Goal: Information Seeking & Learning: Learn about a topic

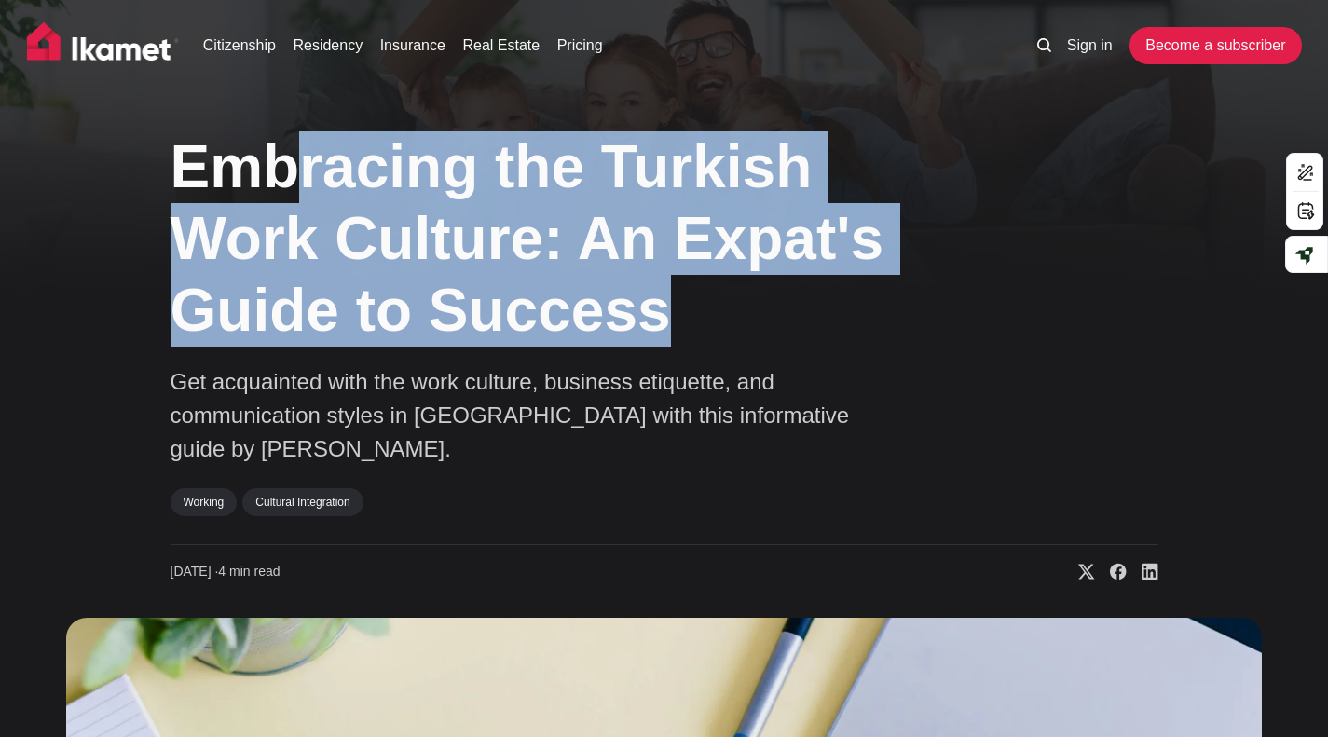
drag, startPoint x: 288, startPoint y: 177, endPoint x: 678, endPoint y: 324, distance: 417.3
click at [678, 324] on h1 "Embracing the Turkish Work Culture: An Expat's Guide to Success" at bounding box center [562, 238] width 783 height 214
click at [555, 236] on h1 "Embracing the Turkish Work Culture: An Expat's Guide to Success" at bounding box center [562, 238] width 783 height 214
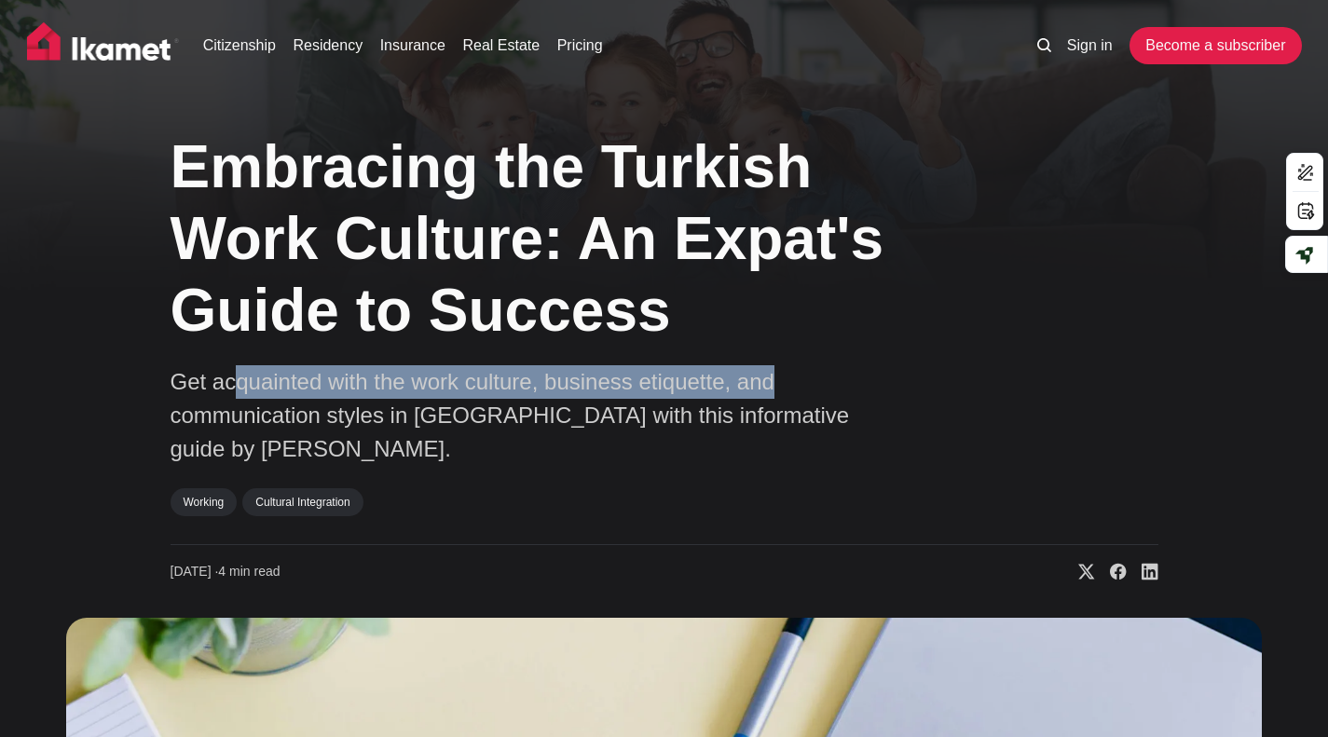
drag, startPoint x: 230, startPoint y: 379, endPoint x: 682, endPoint y: 388, distance: 452.1
click at [873, 363] on div "Embracing the Turkish Work Culture: An Expat's Guide to Success Get acquainted …" at bounding box center [665, 349] width 988 height 464
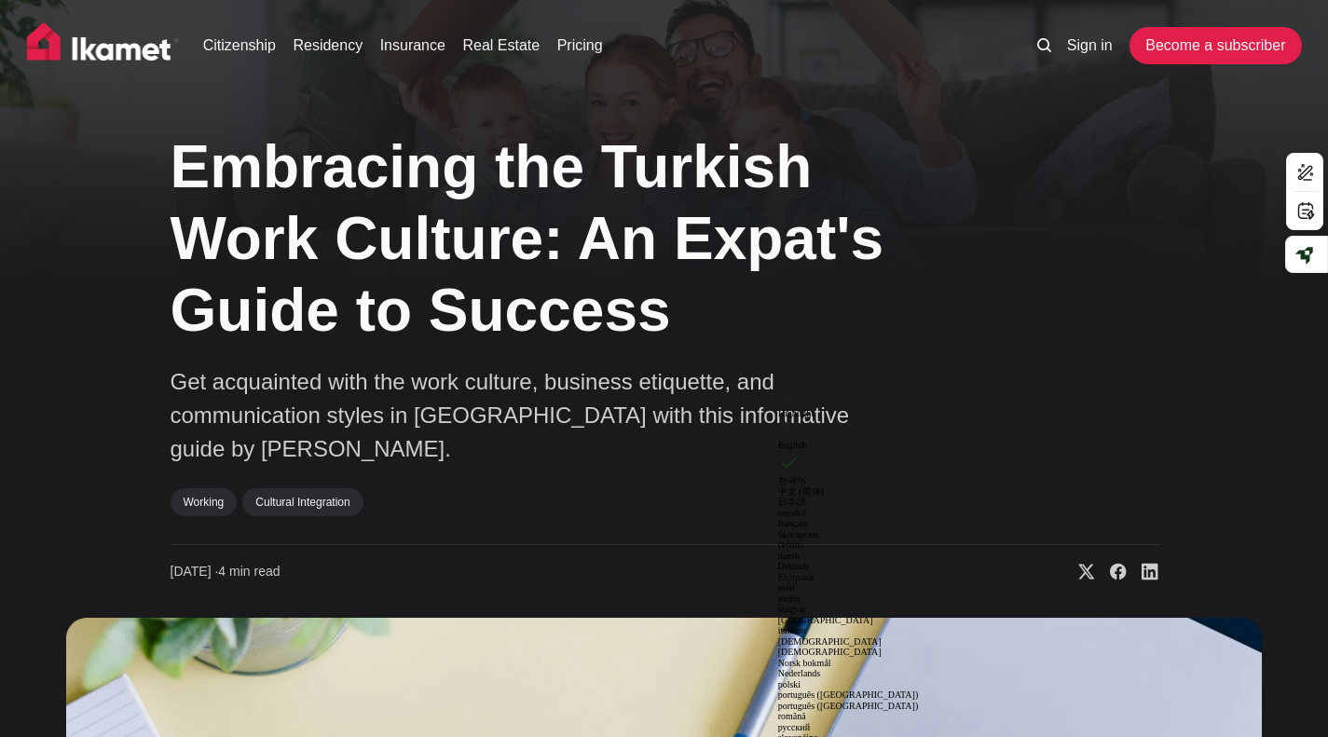
click at [569, 401] on p "Get acquainted with the work culture, business etiquette, and communication sty…" at bounding box center [534, 415] width 727 height 101
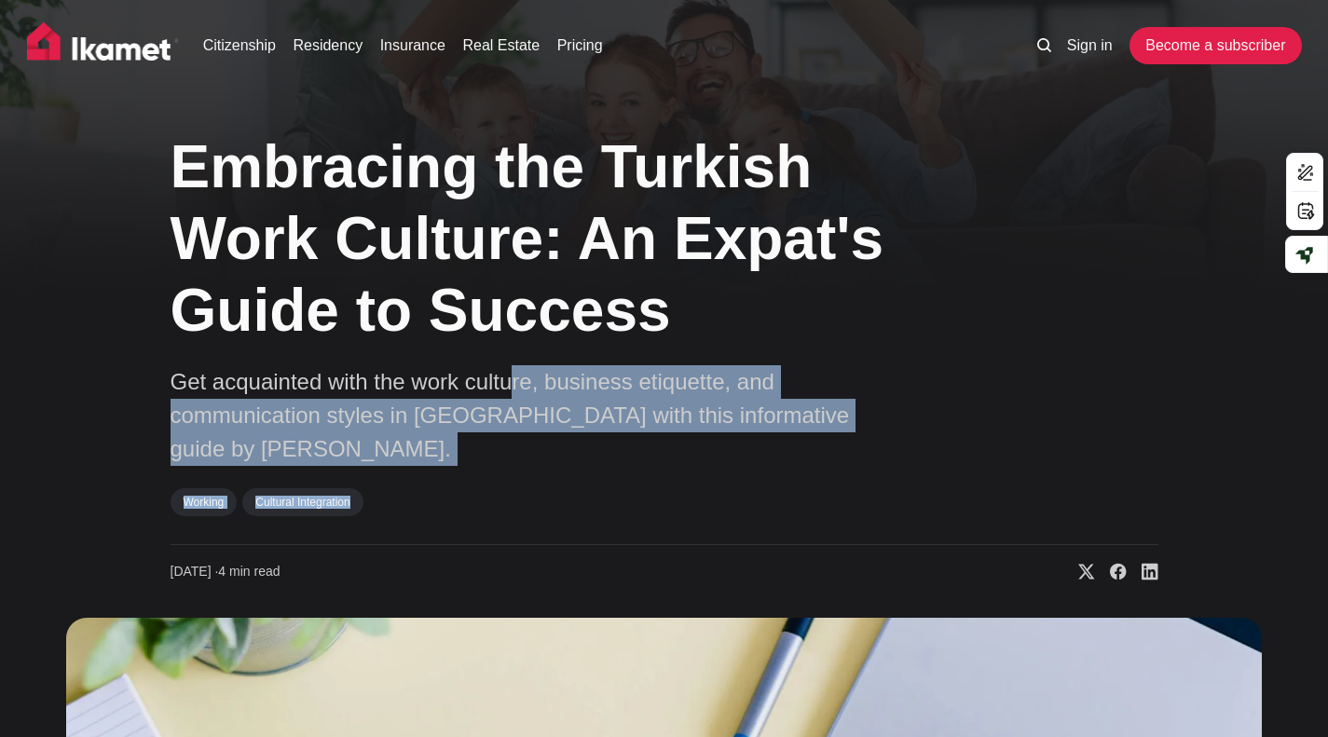
drag, startPoint x: 513, startPoint y: 379, endPoint x: 672, endPoint y: 454, distance: 175.9
click at [672, 454] on div "Embracing the Turkish Work Culture: An Expat's Guide to Success Get acquainted …" at bounding box center [665, 349] width 988 height 464
click at [553, 400] on p "Get acquainted with the work culture, business etiquette, and communication sty…" at bounding box center [534, 415] width 727 height 101
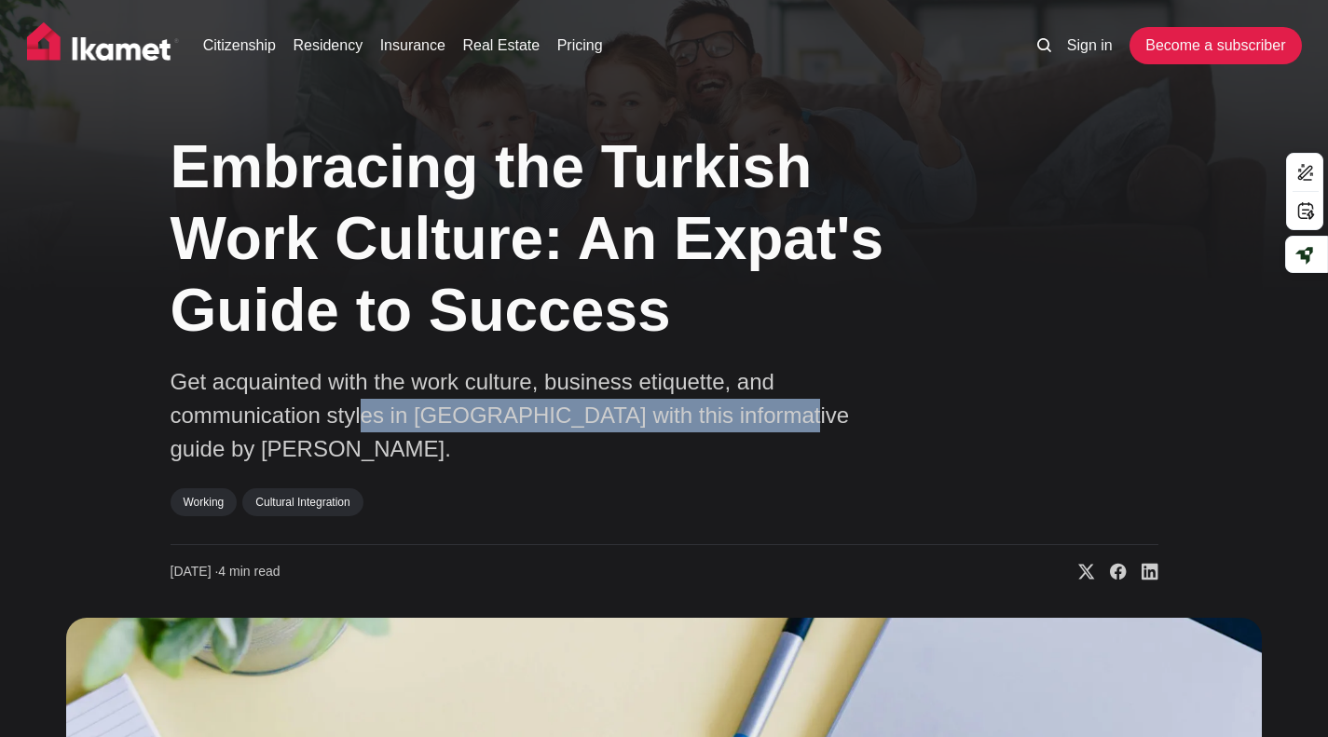
drag, startPoint x: 365, startPoint y: 422, endPoint x: 788, endPoint y: 416, distance: 423.2
click at [782, 416] on p "Get acquainted with the work culture, business etiquette, and communication sty…" at bounding box center [534, 415] width 727 height 101
click at [579, 411] on p "Get acquainted with the work culture, business etiquette, and communication sty…" at bounding box center [534, 415] width 727 height 101
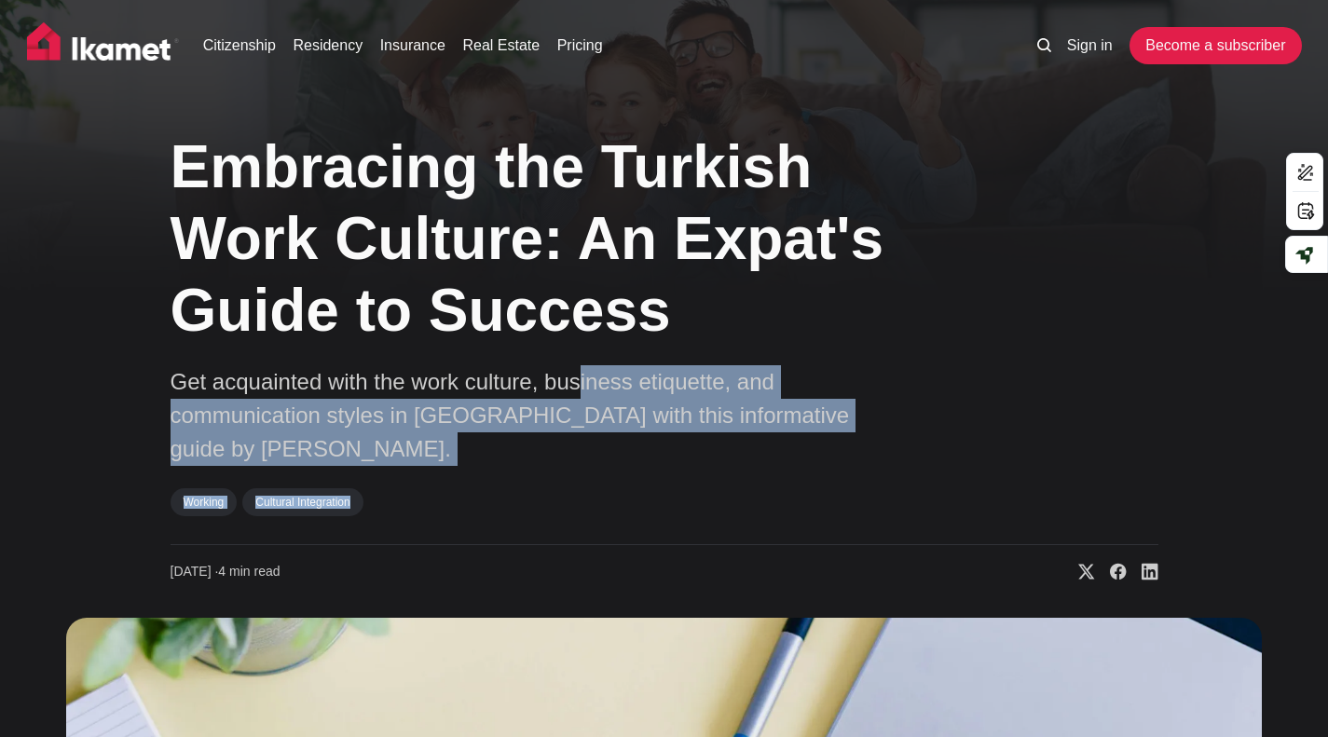
drag, startPoint x: 578, startPoint y: 391, endPoint x: 592, endPoint y: 451, distance: 61.3
click at [592, 451] on div "Embracing the Turkish Work Culture: An Expat's Guide to Success Get acquainted …" at bounding box center [665, 349] width 988 height 464
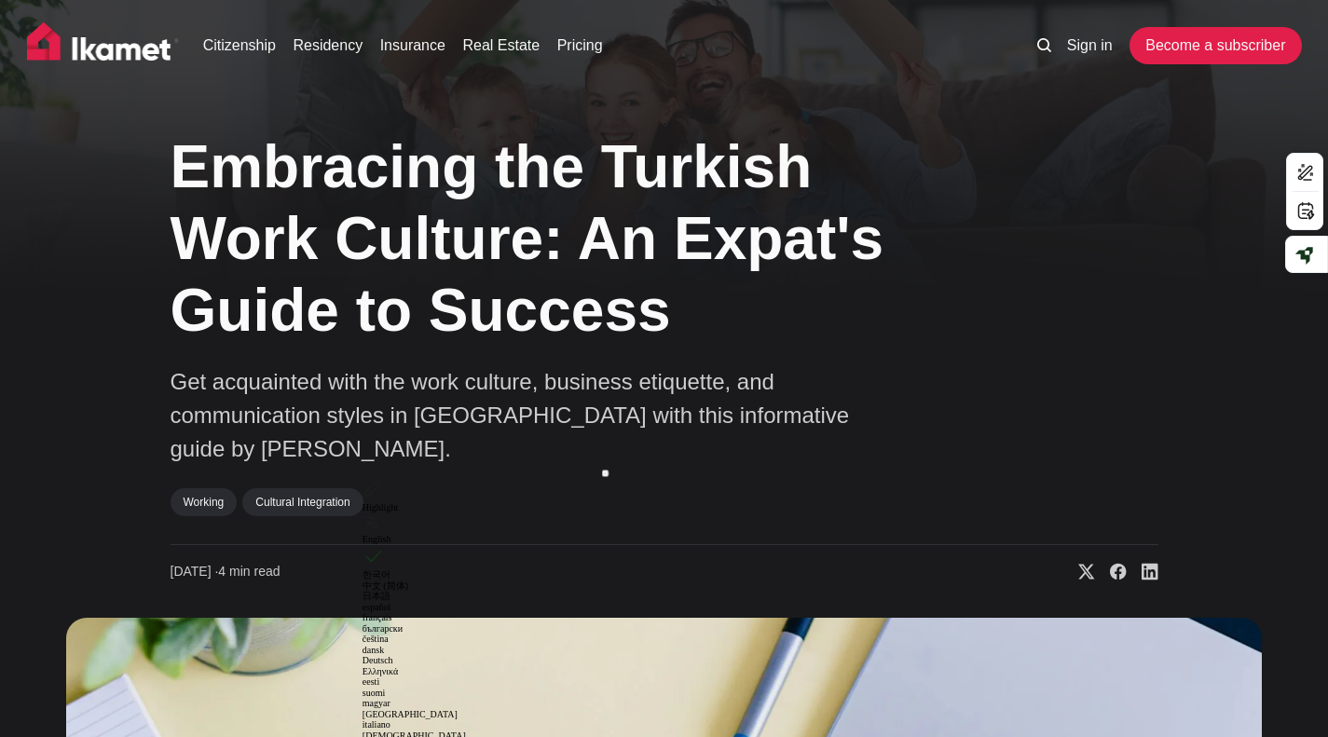
click at [538, 384] on p "Get acquainted with the work culture, business etiquette, and communication sty…" at bounding box center [534, 415] width 727 height 101
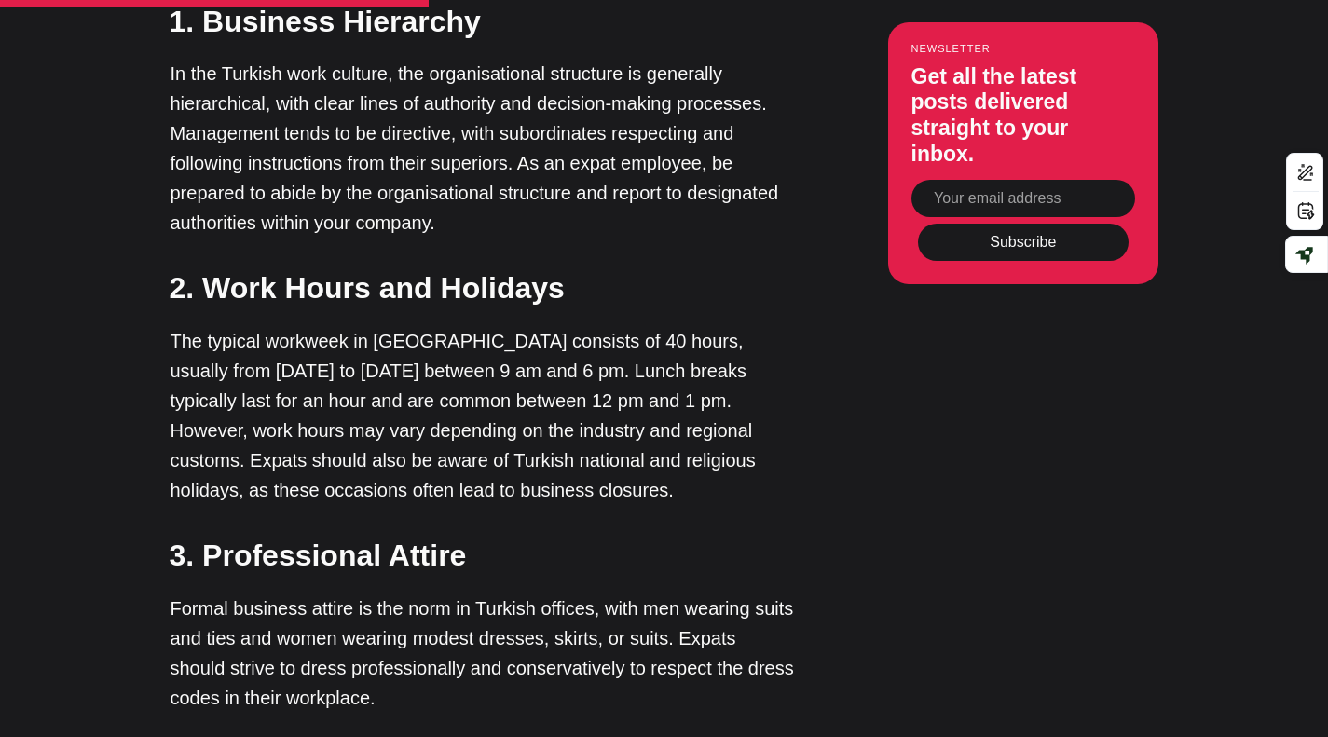
scroll to position [2796, 0]
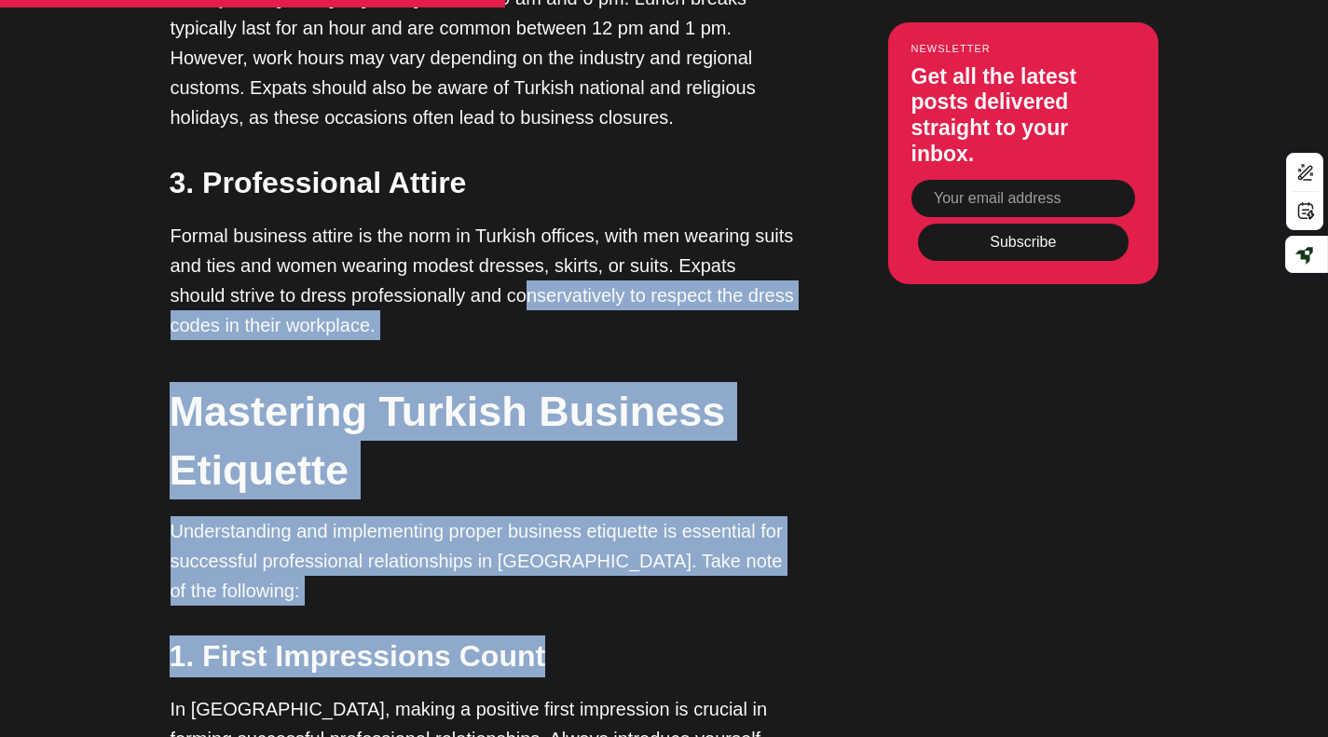
drag, startPoint x: 459, startPoint y: 194, endPoint x: 545, endPoint y: 234, distance: 95.5
click at [545, 229] on p "Formal business attire is the norm in Turkish offices, with men wearing suits a…" at bounding box center [483, 280] width 624 height 119
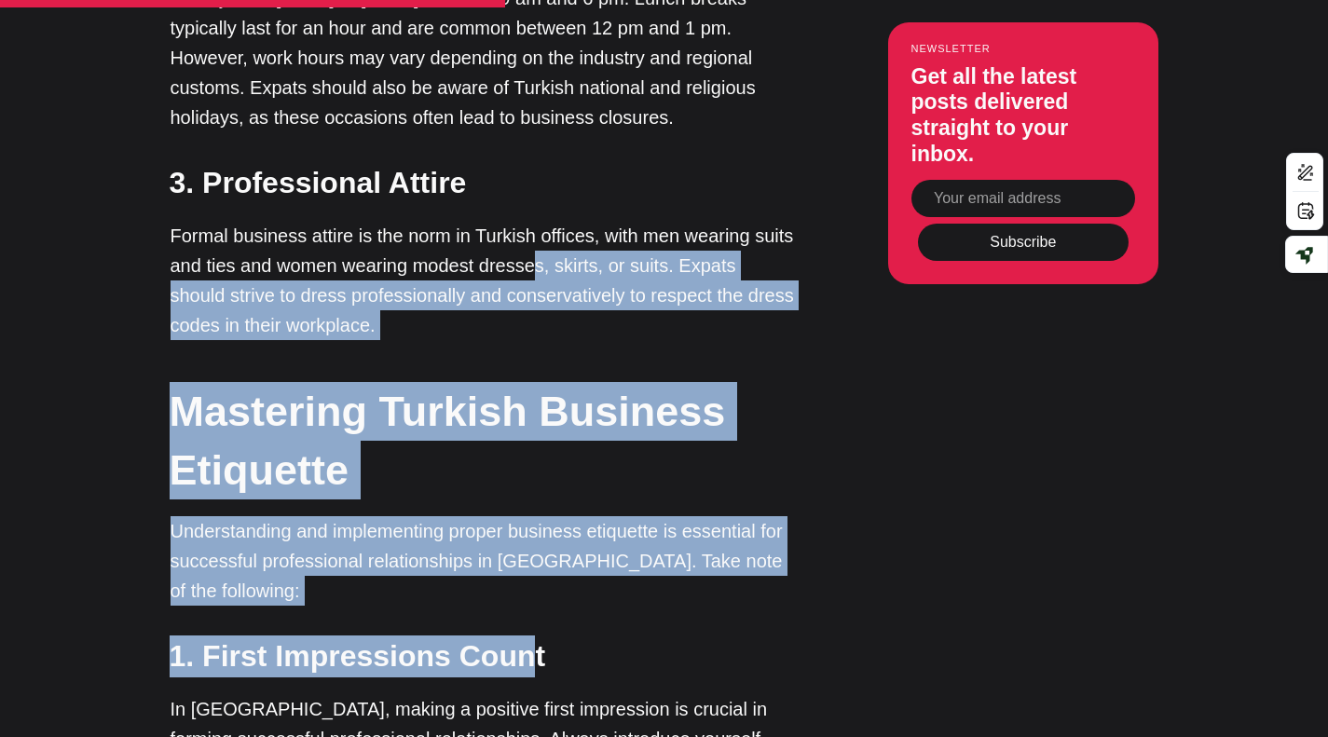
drag, startPoint x: 534, startPoint y: 181, endPoint x: 474, endPoint y: 345, distance: 174.5
click at [470, 388] on strong "Mastering Turkish Business Etiquette" at bounding box center [448, 441] width 556 height 106
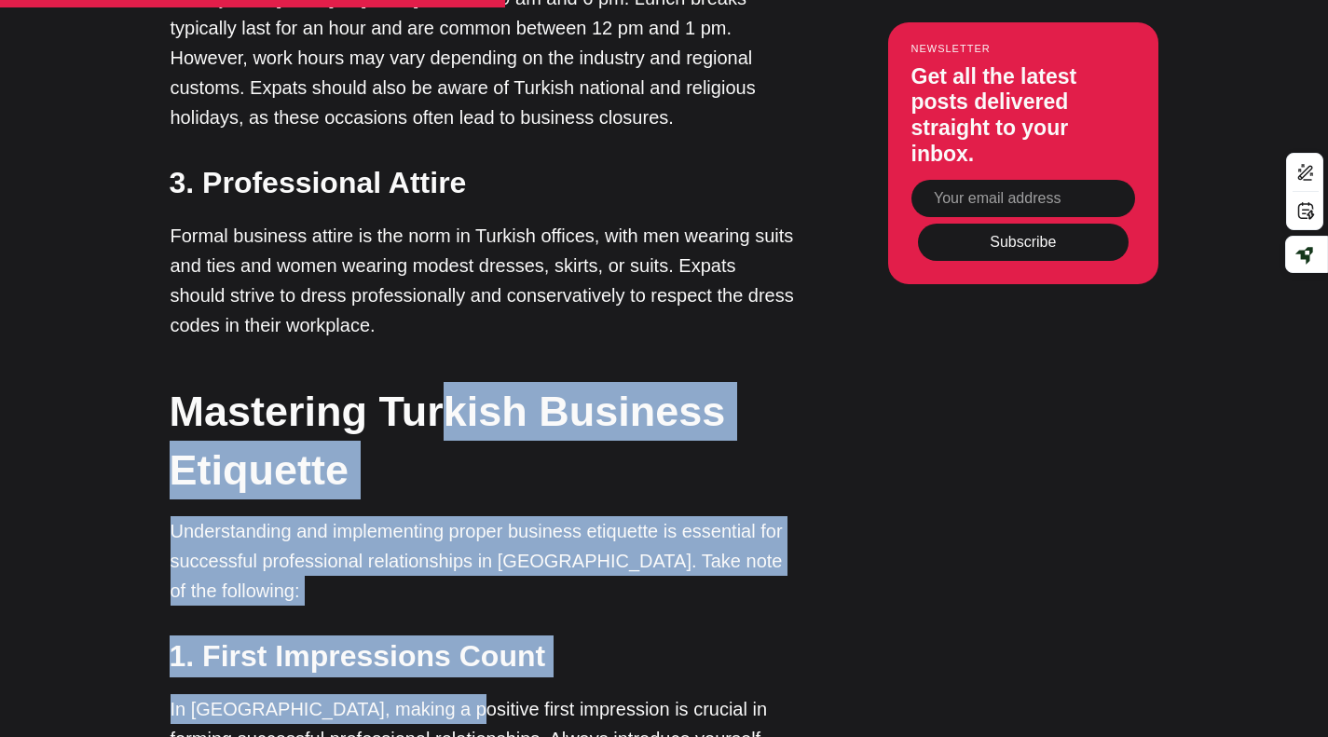
drag, startPoint x: 445, startPoint y: 293, endPoint x: 393, endPoint y: 363, distance: 87.4
click at [393, 382] on h2 "Mastering Turkish Business Etiquette" at bounding box center [482, 440] width 624 height 117
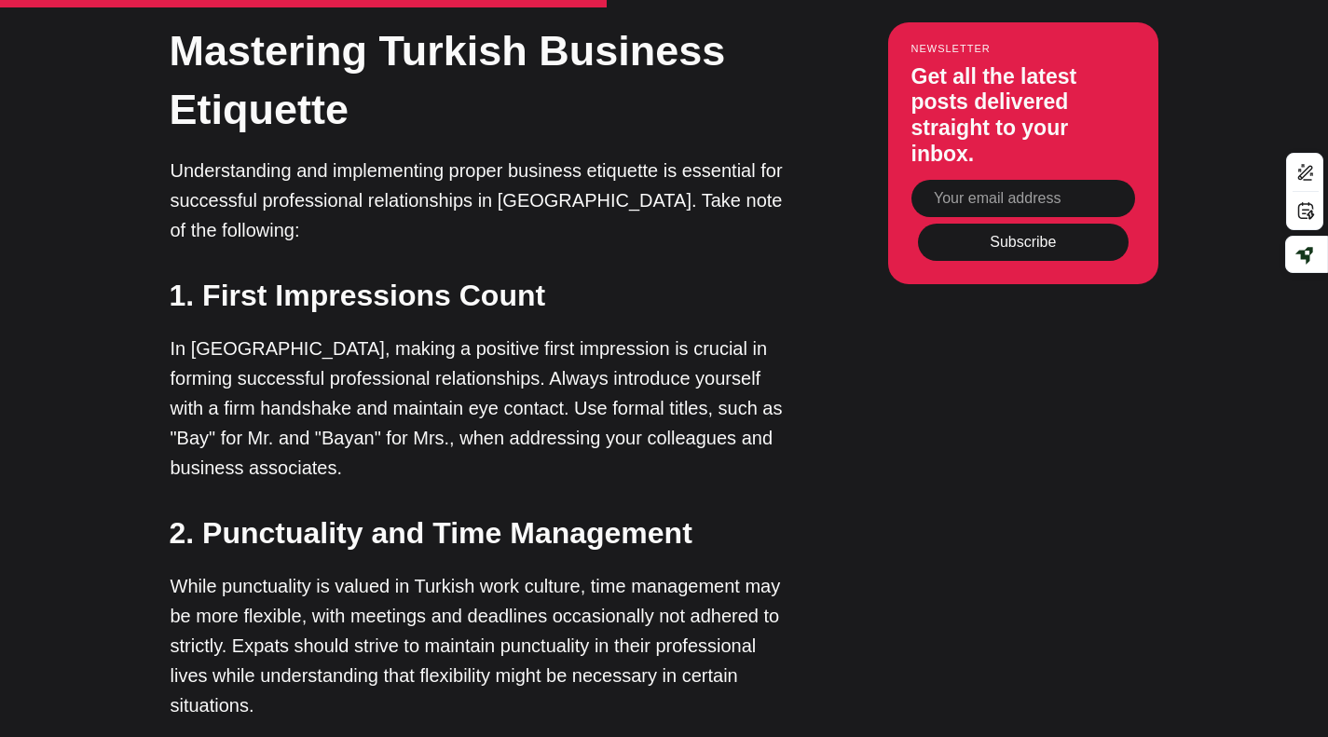
scroll to position [3169, 0]
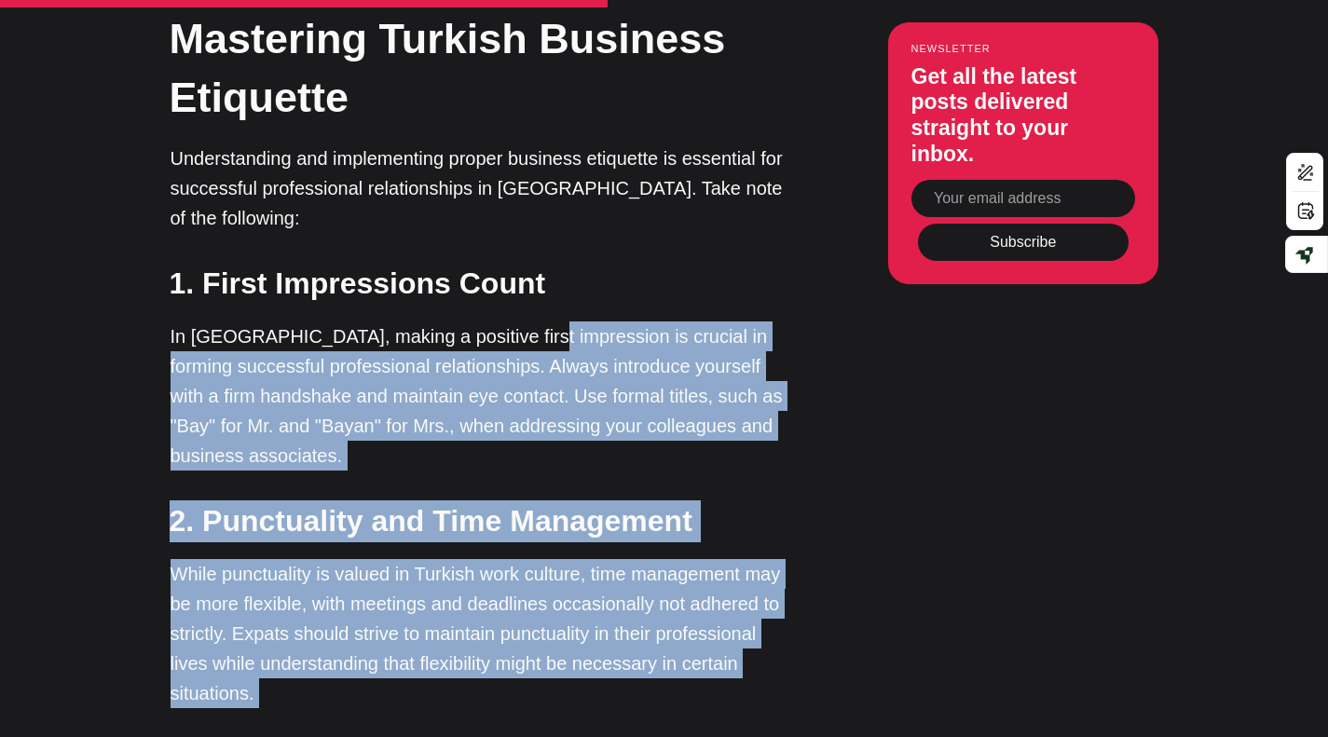
drag, startPoint x: 515, startPoint y: 201, endPoint x: 415, endPoint y: 396, distance: 219.3
click at [475, 624] on div "A significant factor in expats' integration into Turkish society is acclimating…" at bounding box center [483, 727] width 624 height 5078
click at [415, 391] on div "A significant factor in expats' integration into Turkish society is acclimating…" at bounding box center [483, 727] width 624 height 5078
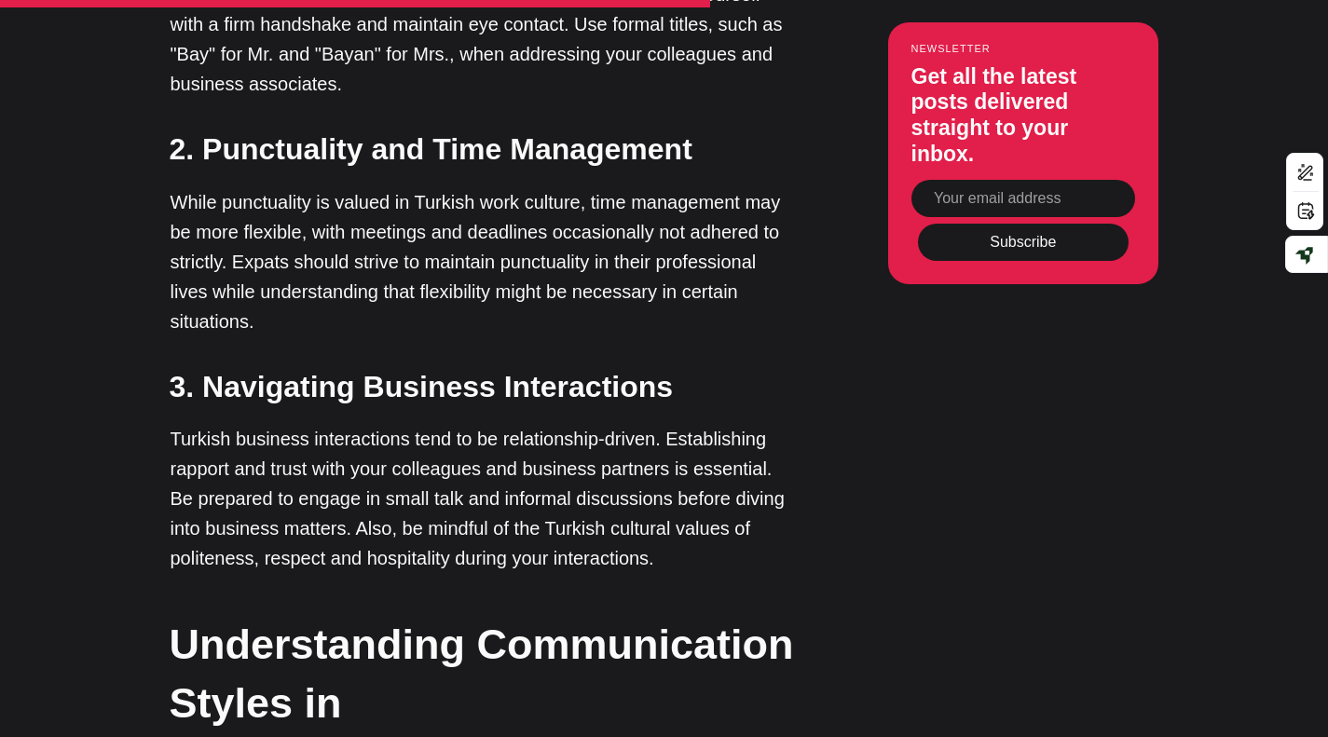
scroll to position [3542, 0]
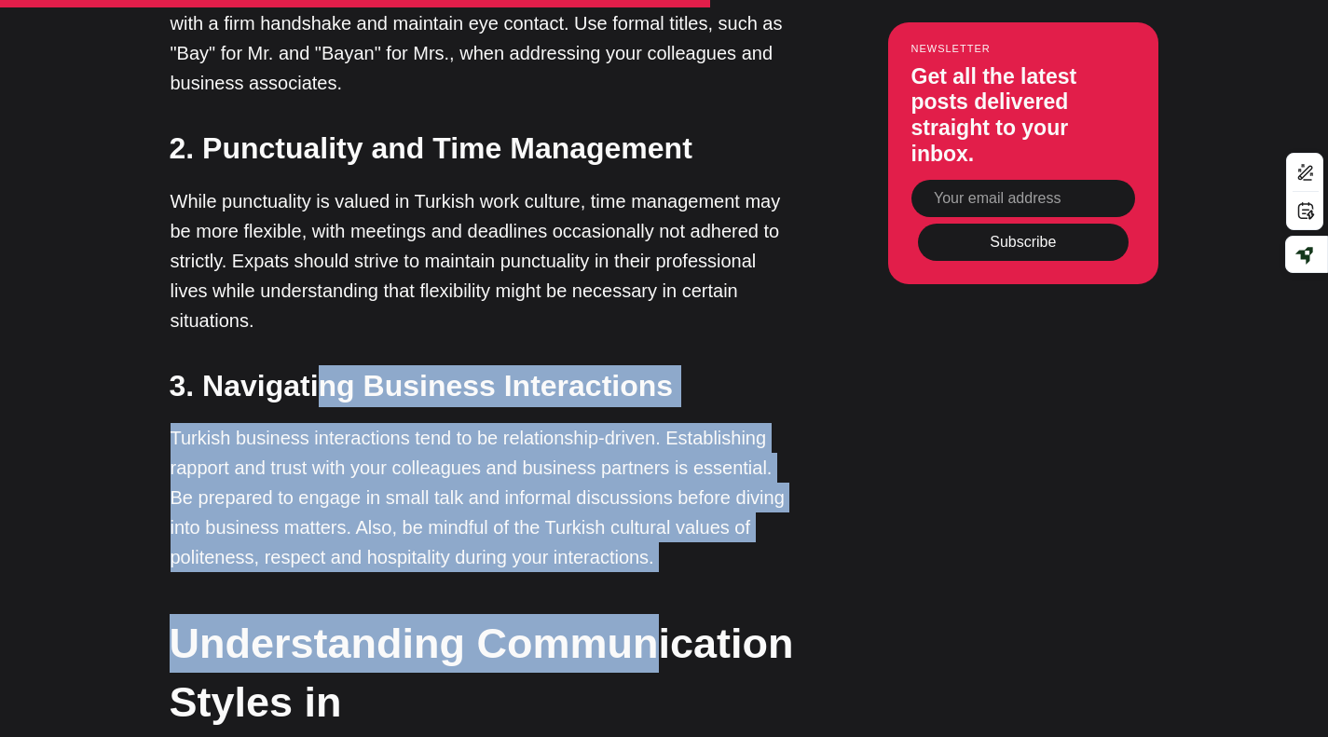
drag, startPoint x: 590, startPoint y: 258, endPoint x: 647, endPoint y: 473, distance: 222.7
click at [647, 473] on div "A significant factor in expats' integration into Turkish society is acclimating…" at bounding box center [483, 354] width 624 height 5078
click at [510, 423] on p "Turkish business interactions tend to be relationship-driven. Establishing rapp…" at bounding box center [483, 497] width 624 height 149
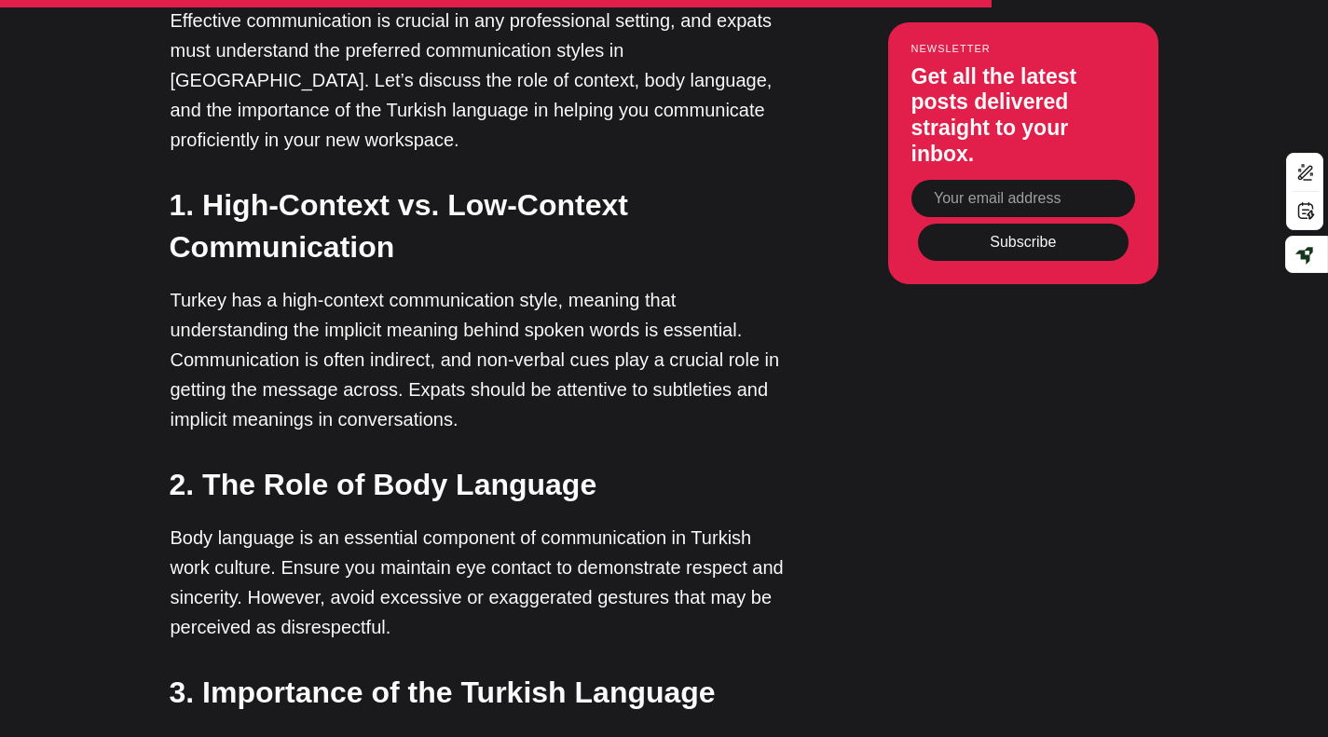
scroll to position [4567, 0]
